Goal: Entertainment & Leisure: Browse casually

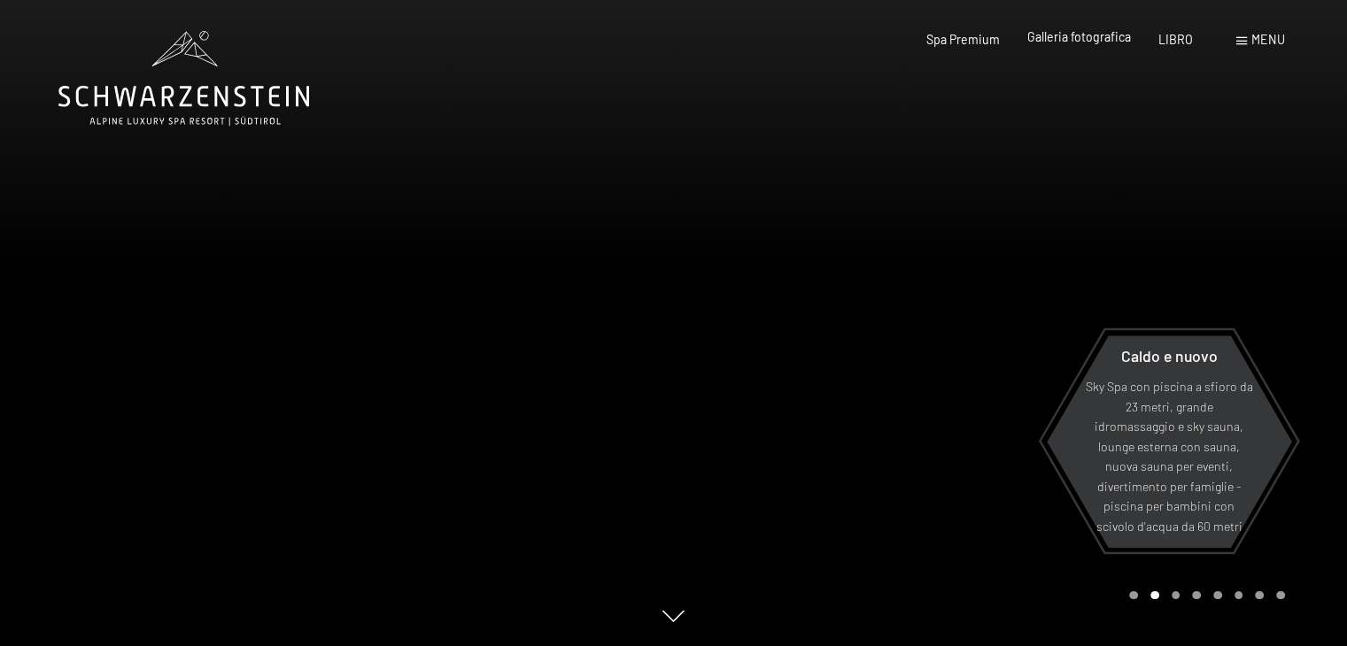
click at [1095, 37] on font "Galleria fotografica" at bounding box center [1079, 36] width 104 height 15
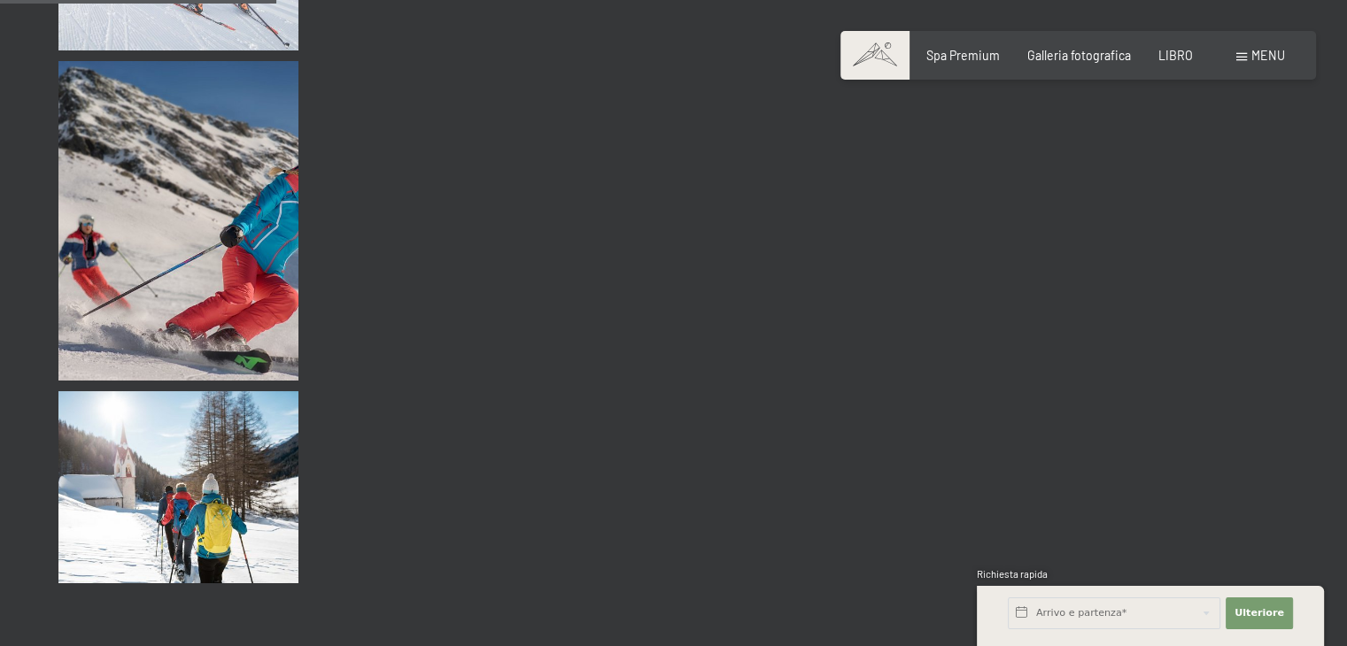
scroll to position [3984, 0]
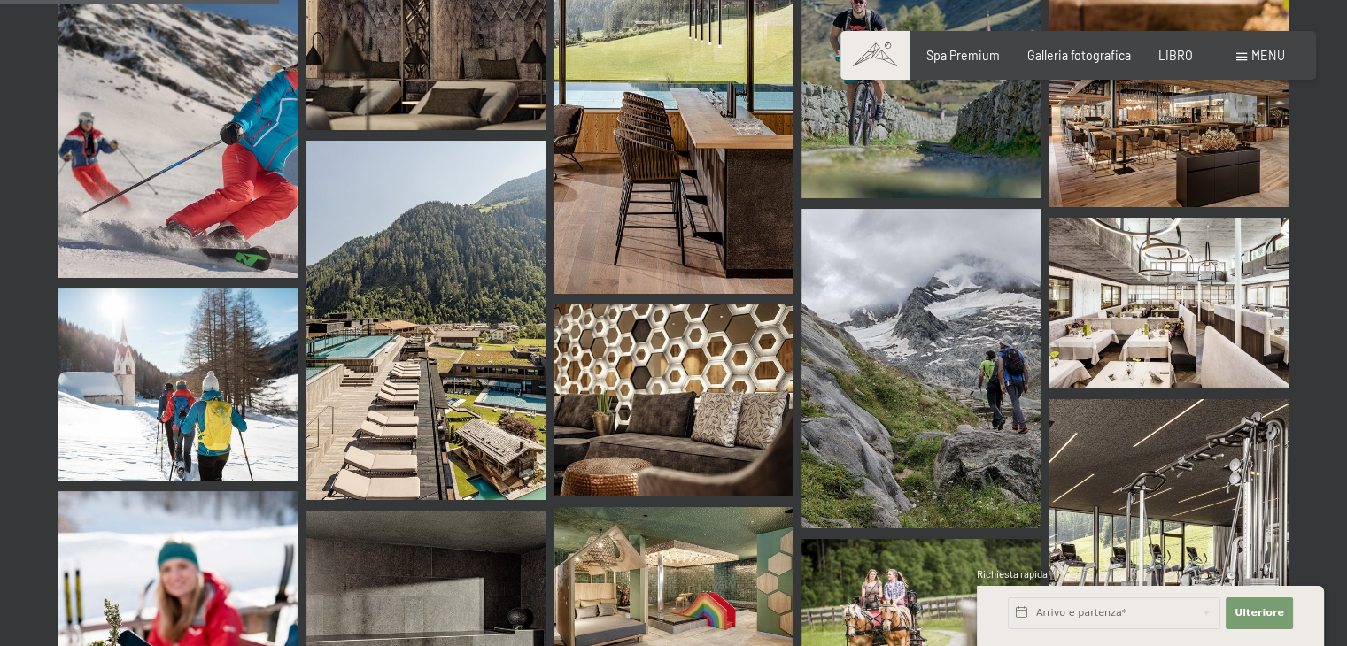
click at [484, 390] on img at bounding box center [426, 320] width 240 height 359
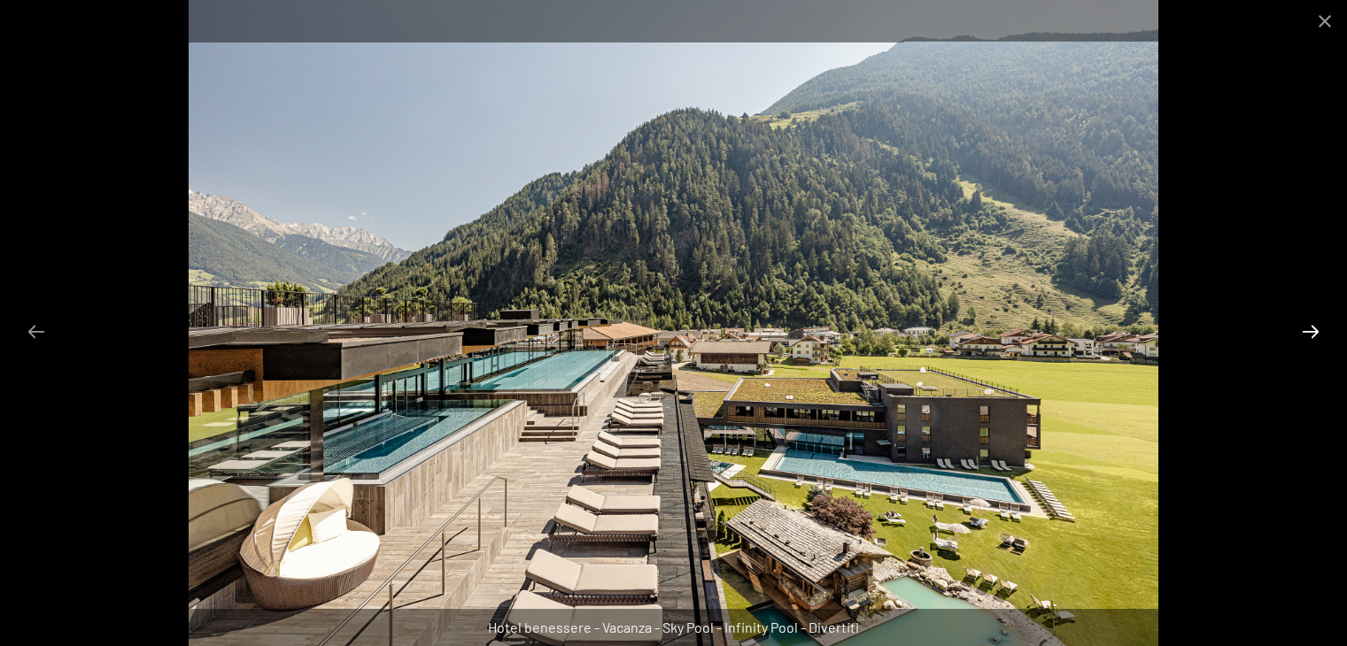
click at [1312, 331] on button "Diapositiva successiva" at bounding box center [1310, 331] width 37 height 35
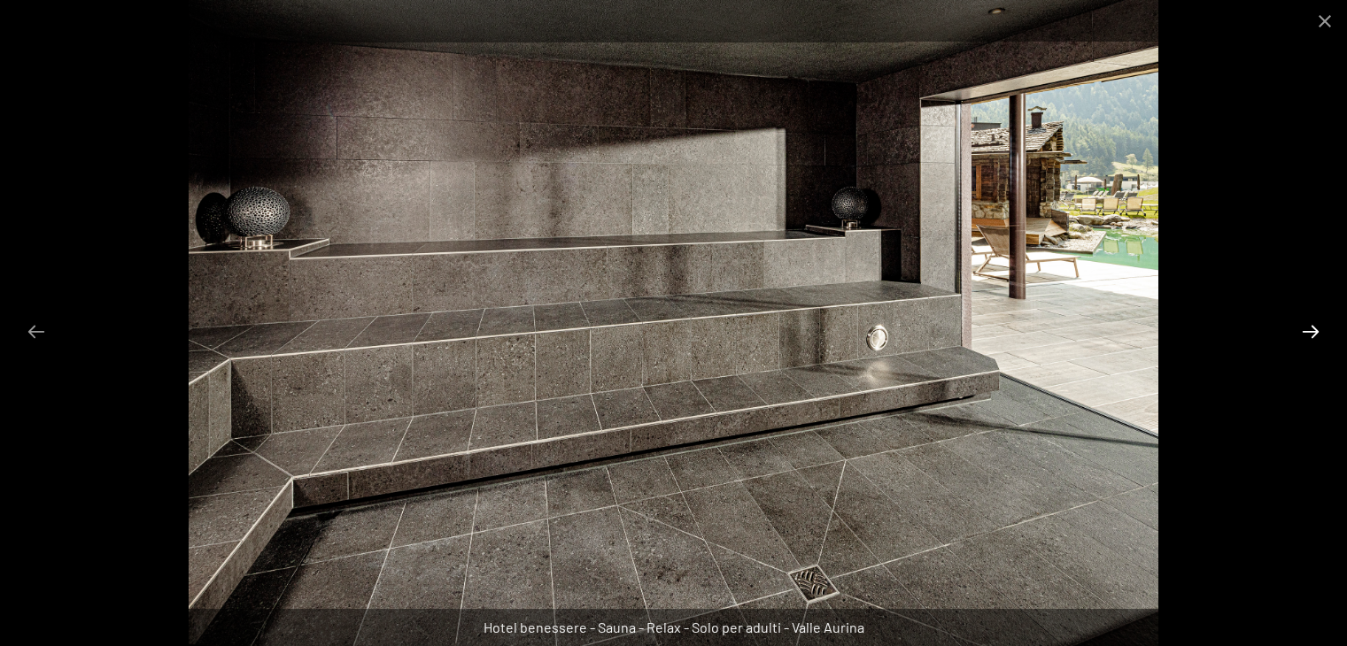
click at [1312, 331] on button "Diapositiva successiva" at bounding box center [1310, 331] width 37 height 35
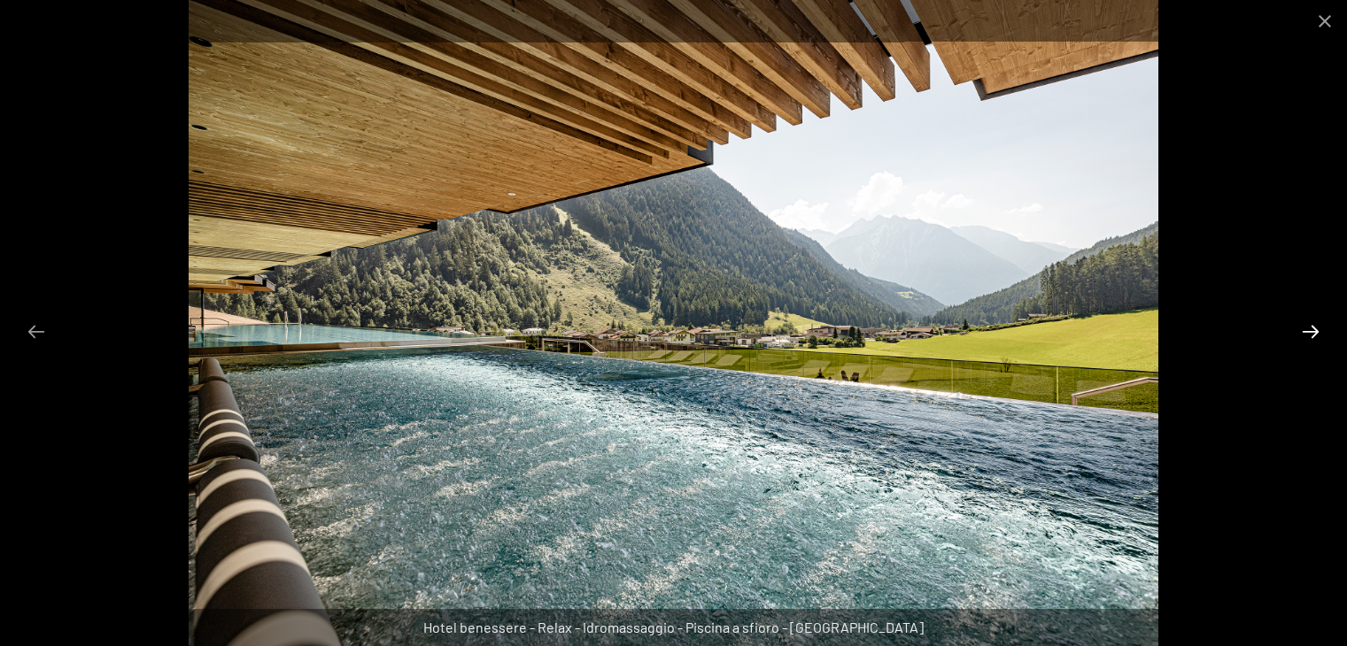
click at [1312, 331] on button "Diapositiva successiva" at bounding box center [1310, 331] width 37 height 35
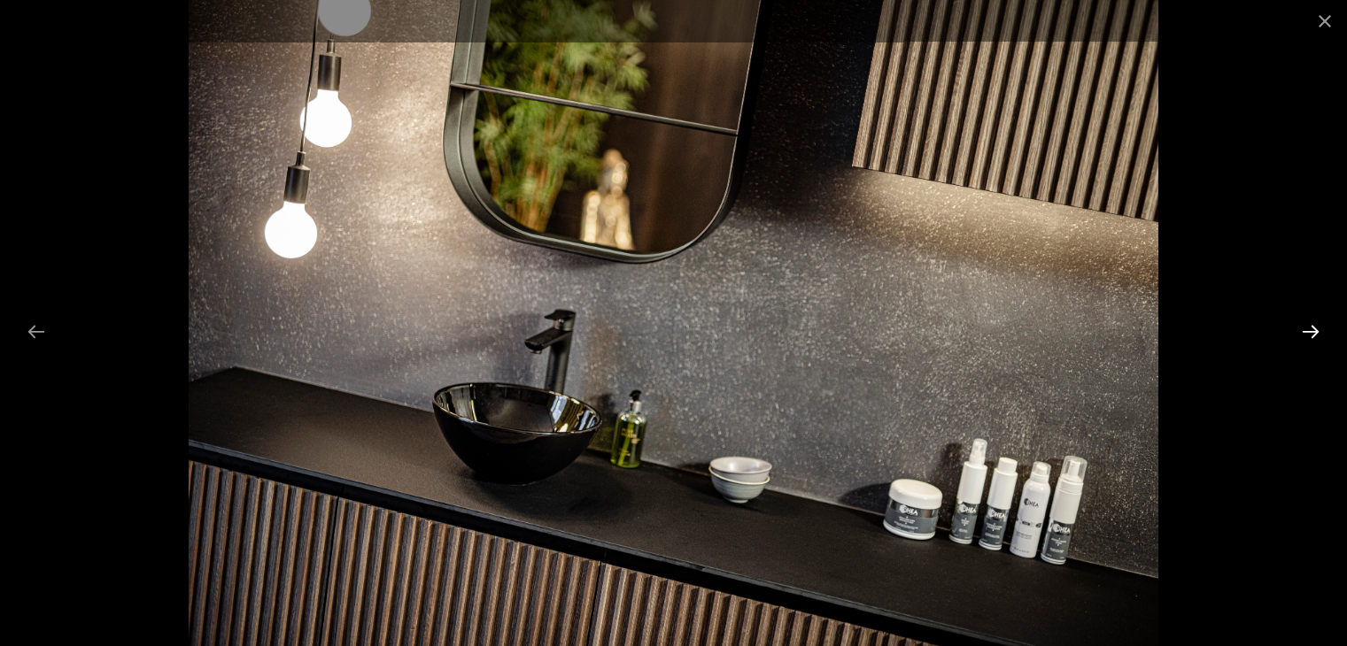
click at [1312, 331] on button "Diapositiva successiva" at bounding box center [1310, 331] width 37 height 35
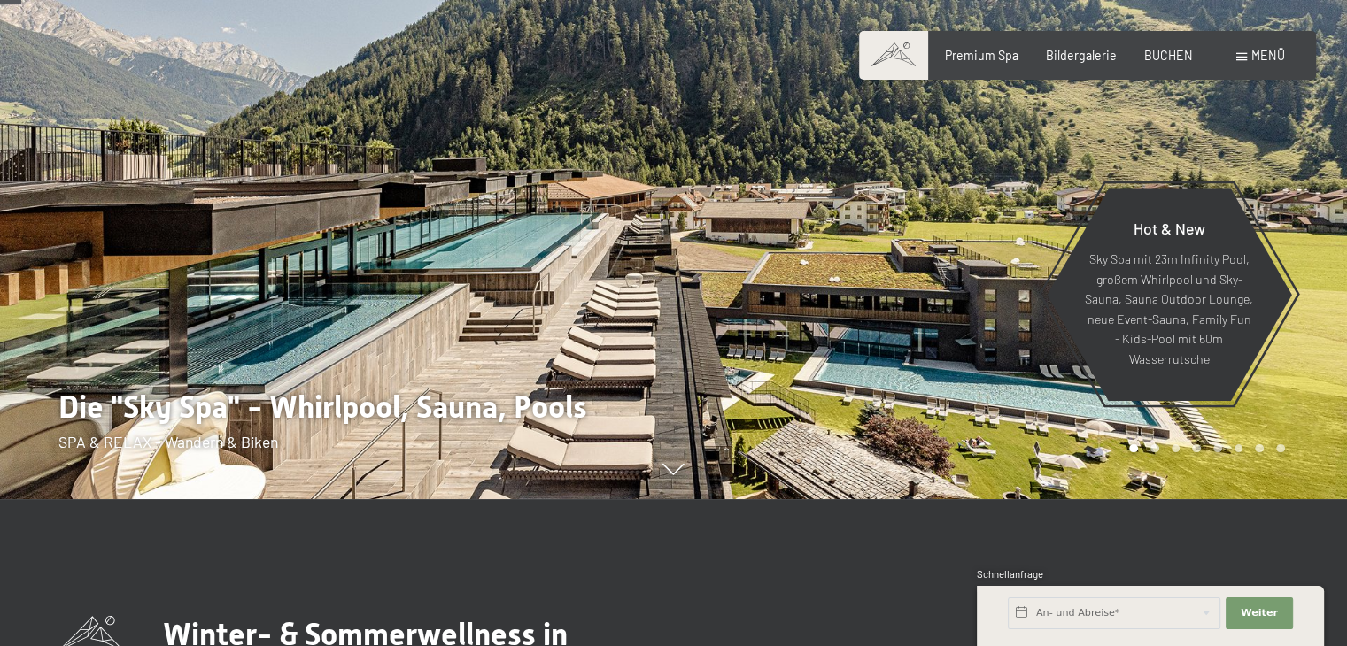
drag, startPoint x: 945, startPoint y: 345, endPoint x: 637, endPoint y: 348, distance: 308.1
click at [637, 499] on div at bounding box center [673, 499] width 1277 height 0
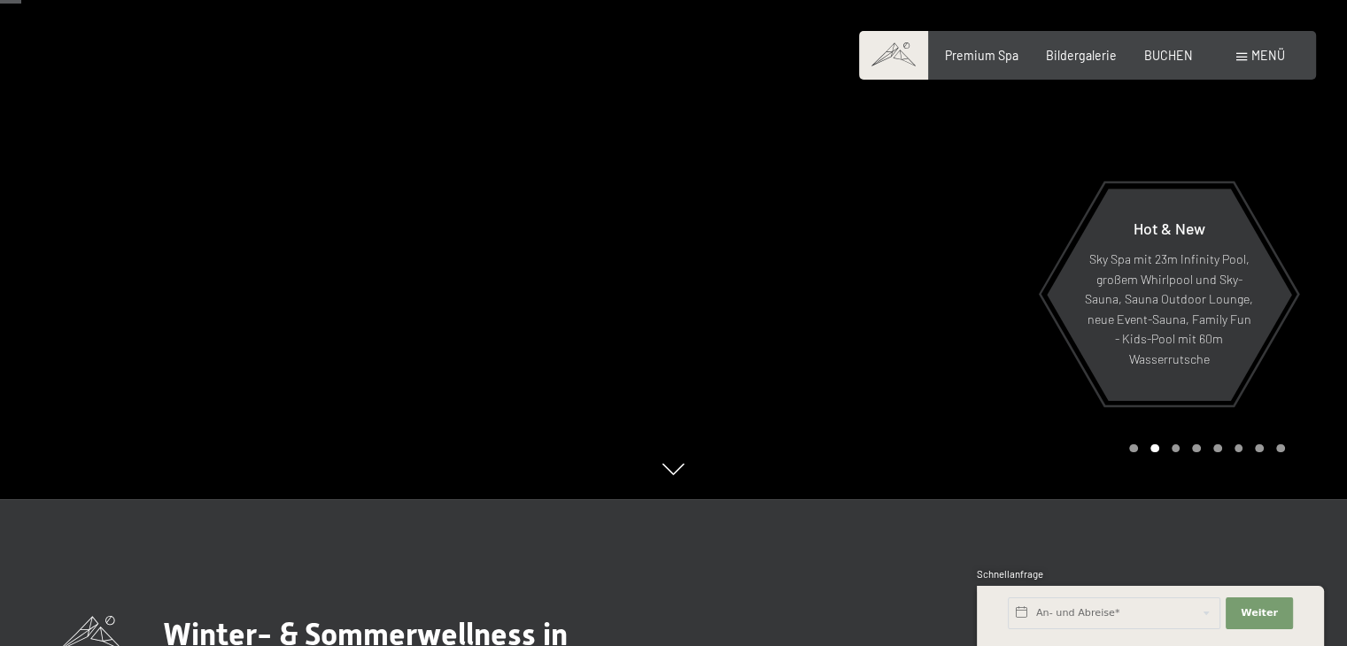
click at [673, 472] on icon at bounding box center [673, 470] width 22 height 12
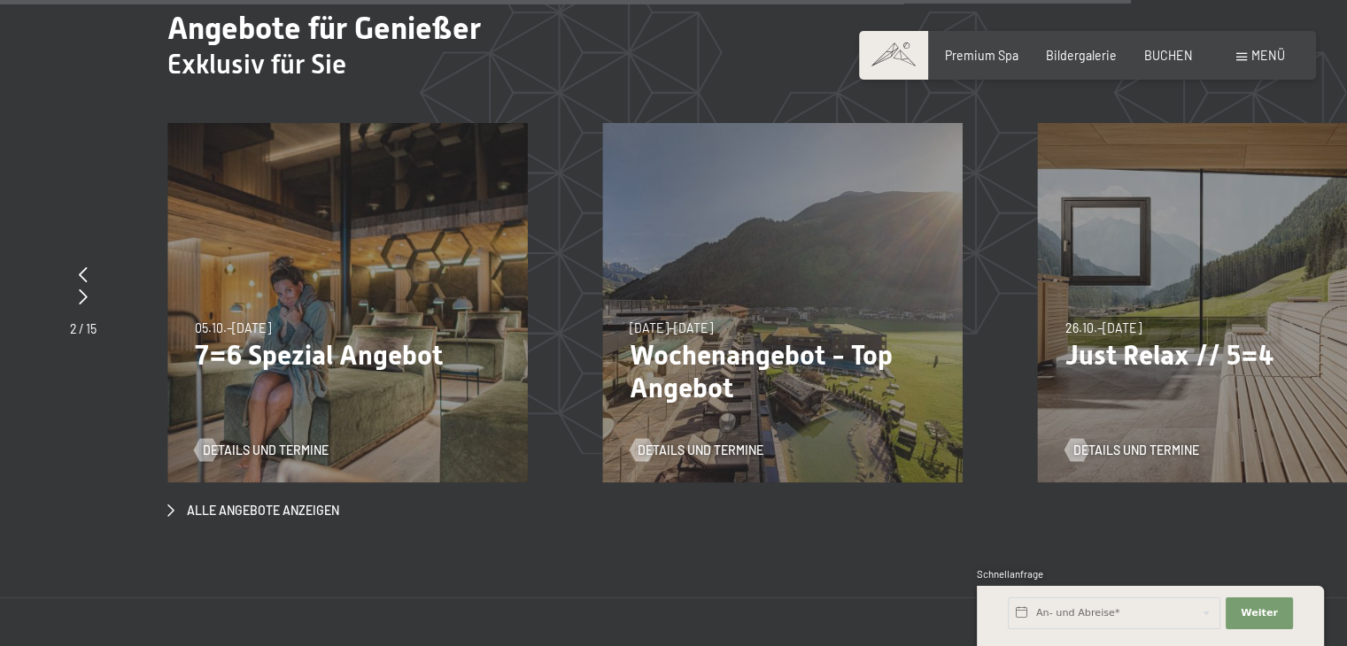
scroll to position [6799, 0]
